Goal: Information Seeking & Learning: Learn about a topic

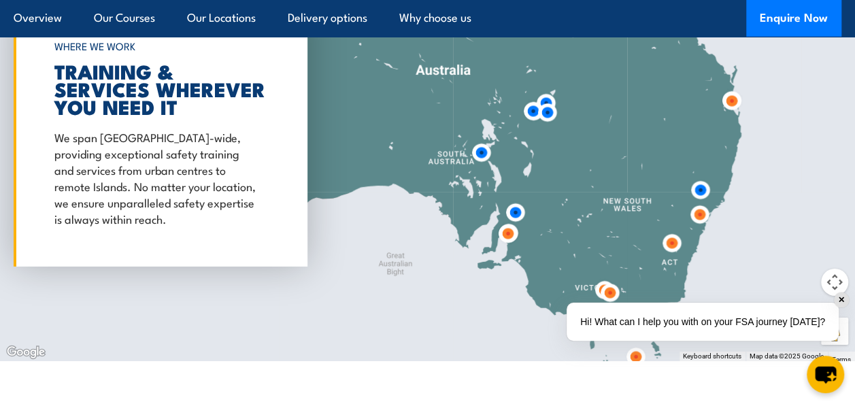
scroll to position [2157, 0]
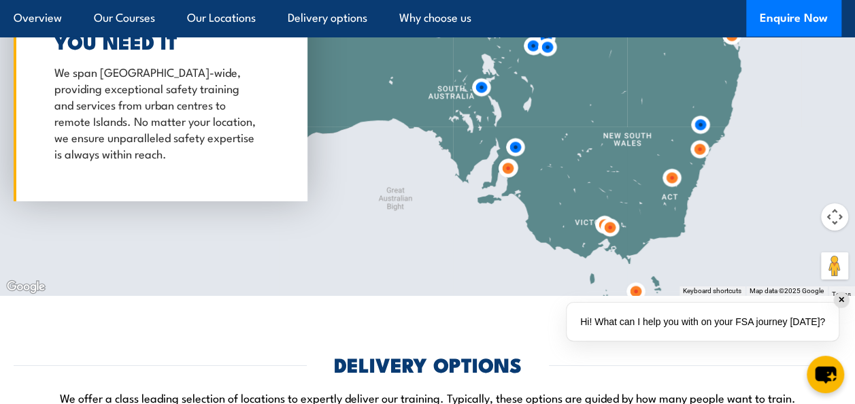
click at [705, 152] on img at bounding box center [699, 149] width 36 height 36
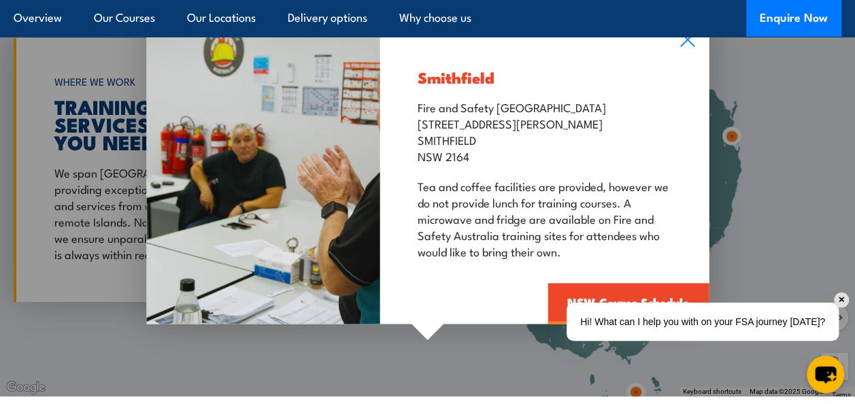
scroll to position [1995, 0]
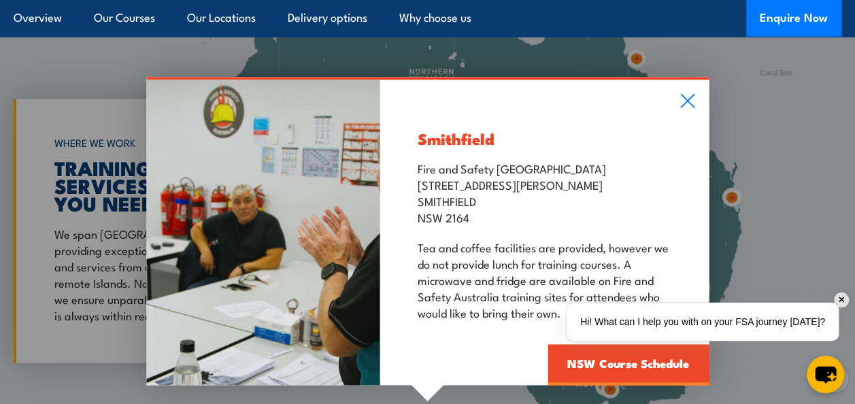
click at [839, 303] on div "✕" at bounding box center [841, 299] width 15 height 15
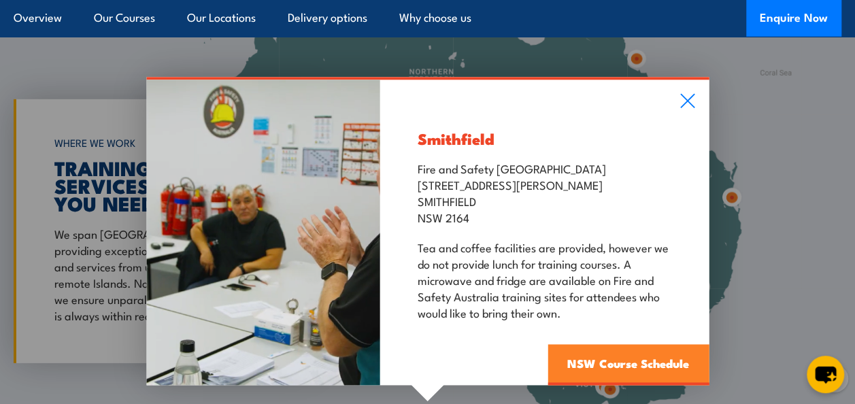
click at [601, 362] on link "NSW Course Schedule" at bounding box center [627, 364] width 161 height 41
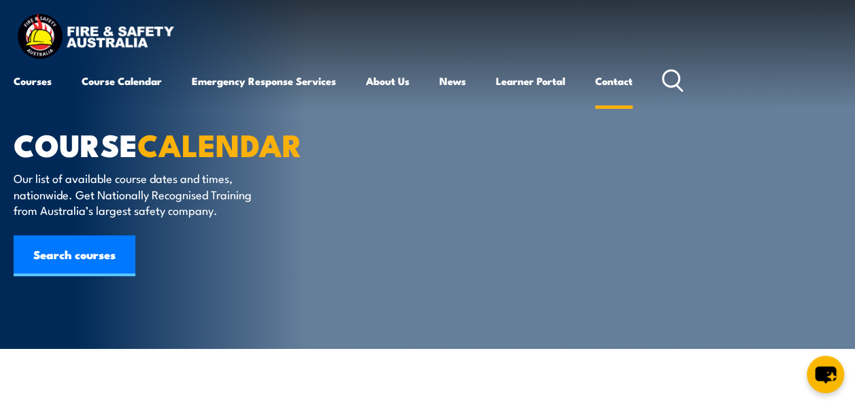
click at [625, 80] on link "Contact" at bounding box center [613, 81] width 37 height 33
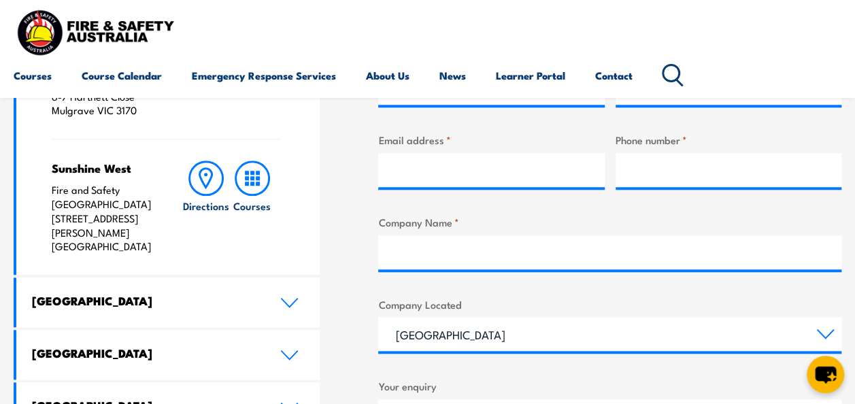
scroll to position [540, 0]
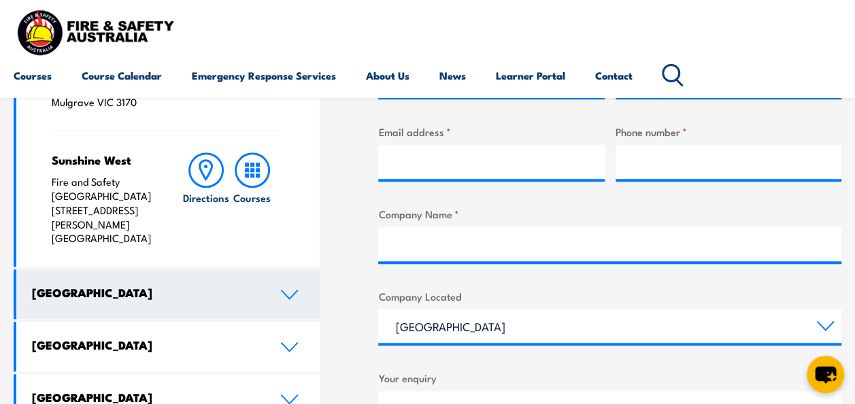
click at [292, 289] on icon at bounding box center [289, 294] width 18 height 11
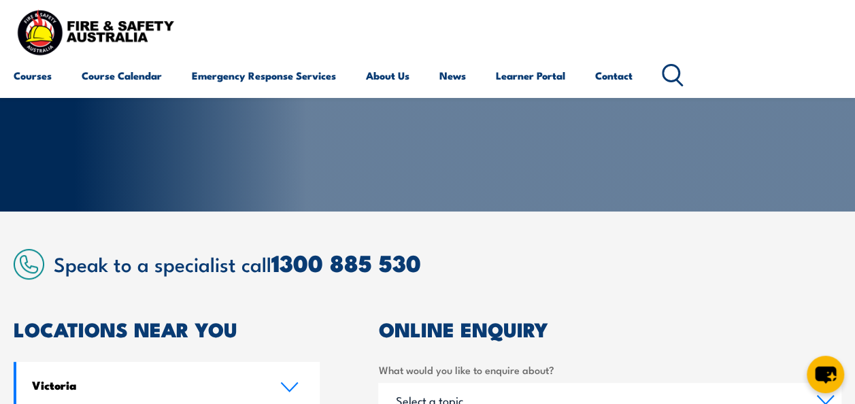
scroll to position [0, 0]
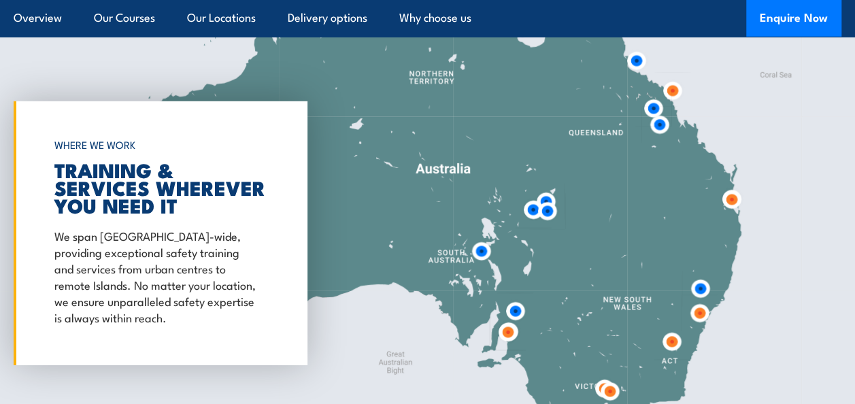
scroll to position [1995, 0]
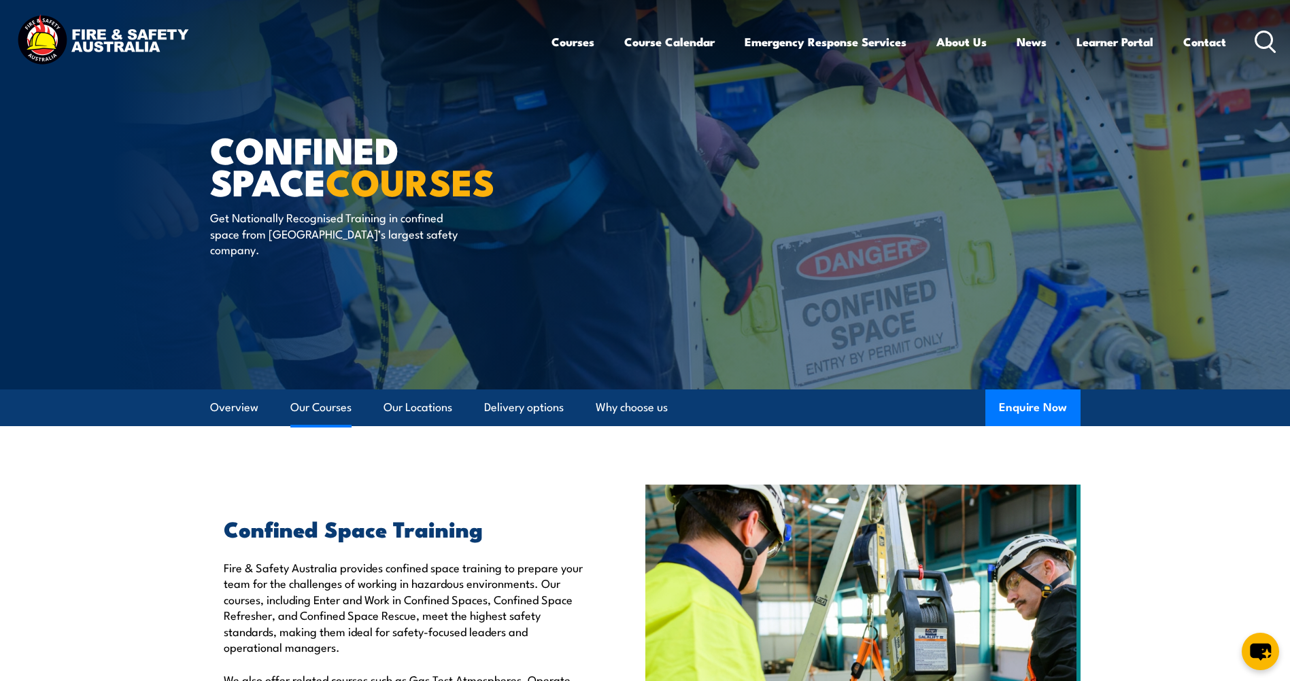
click at [339, 406] on link "Our Courses" at bounding box center [320, 408] width 61 height 36
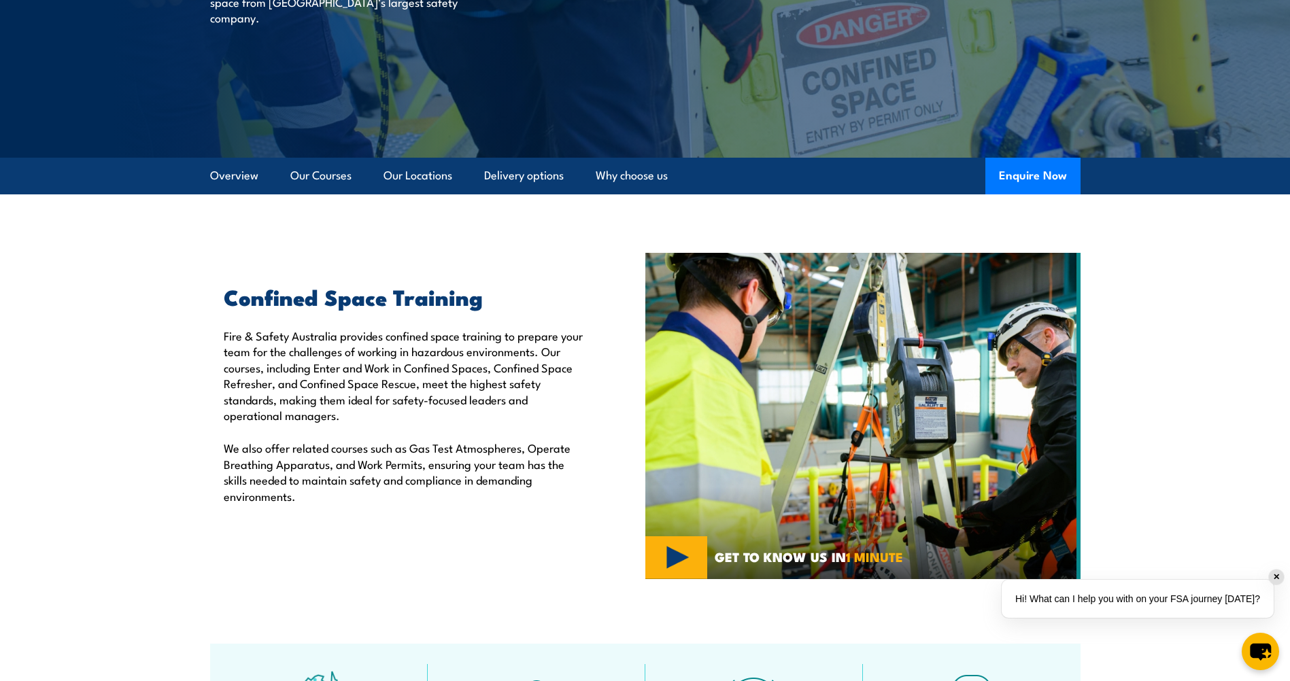
scroll to position [210, 0]
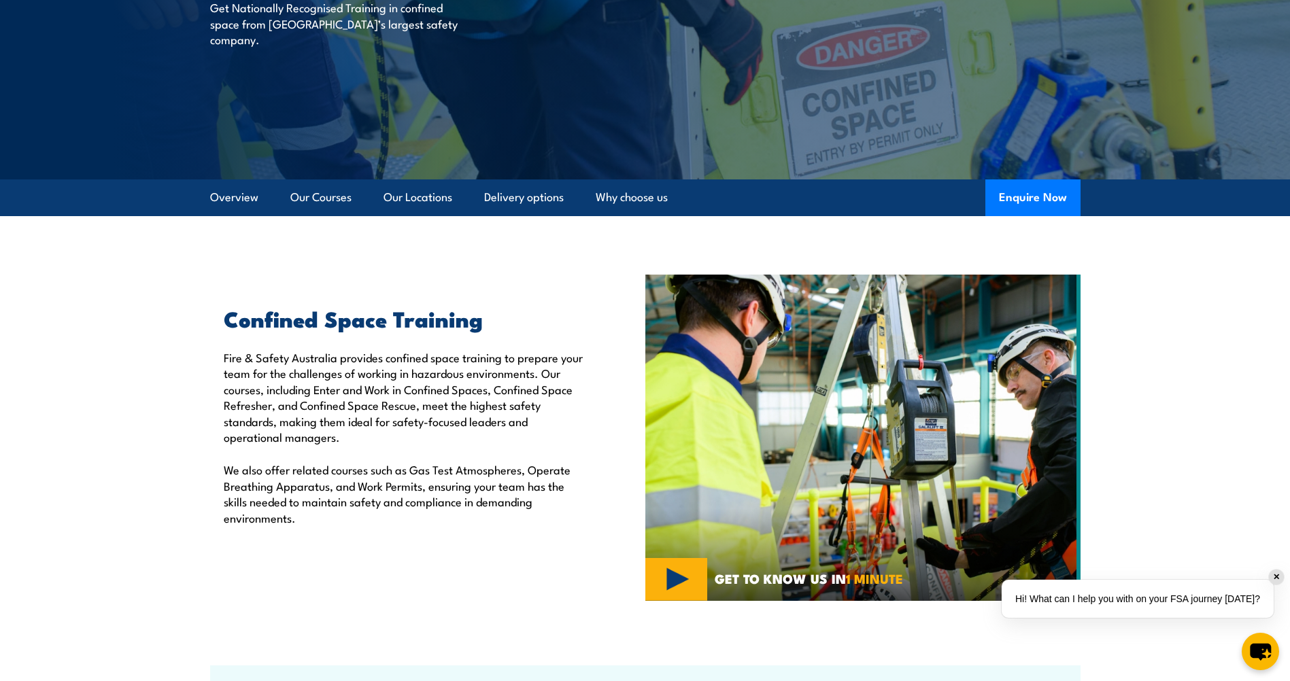
click at [366, 192] on ul "Overview Our Courses Our Locations Delivery options Why choose us" at bounding box center [439, 197] width 458 height 37
click at [344, 196] on link "Our Courses" at bounding box center [320, 197] width 61 height 36
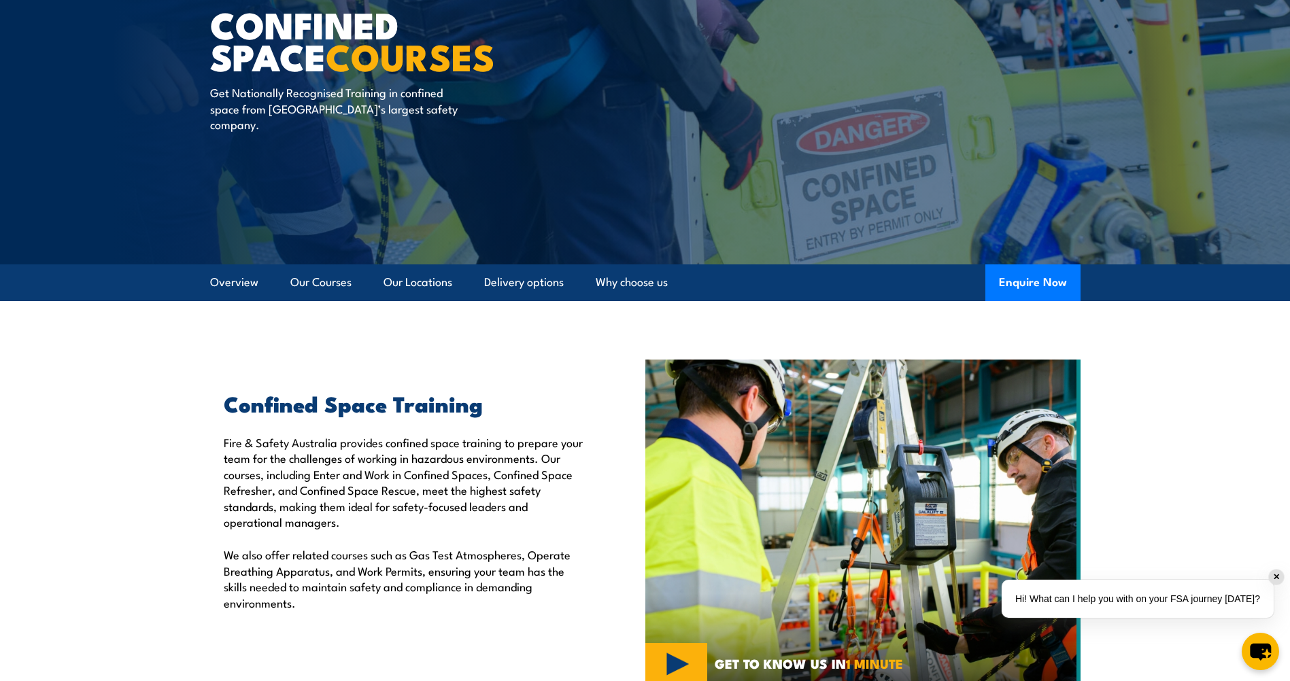
scroll to position [65, 0]
